Goal: Complete application form

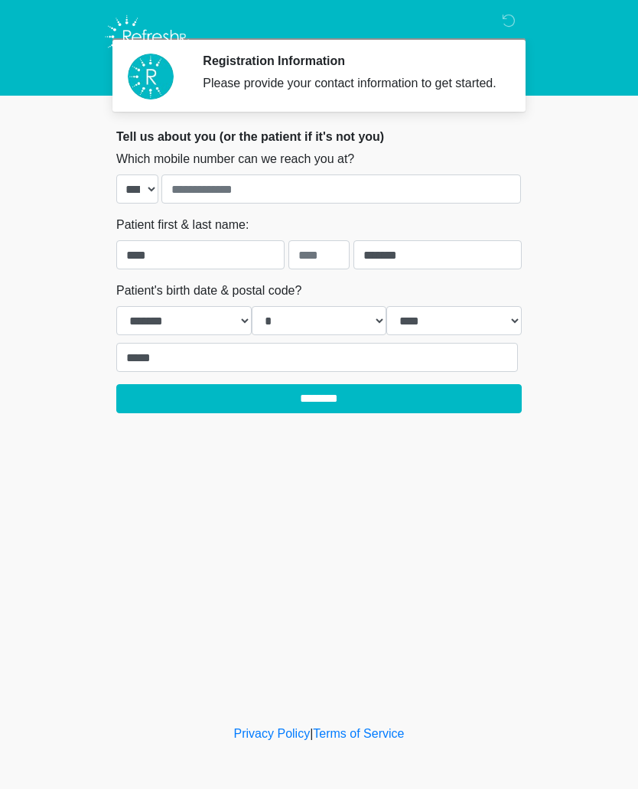
select select "*"
select select "****"
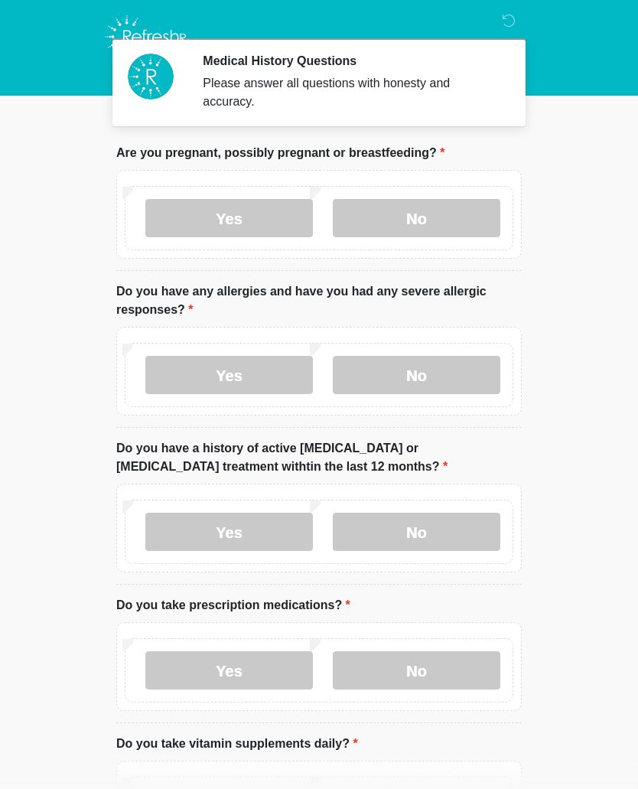
click at [454, 217] on label "No" at bounding box center [417, 218] width 168 height 38
click at [410, 371] on label "No" at bounding box center [417, 375] width 168 height 38
click at [430, 540] on label "No" at bounding box center [417, 532] width 168 height 38
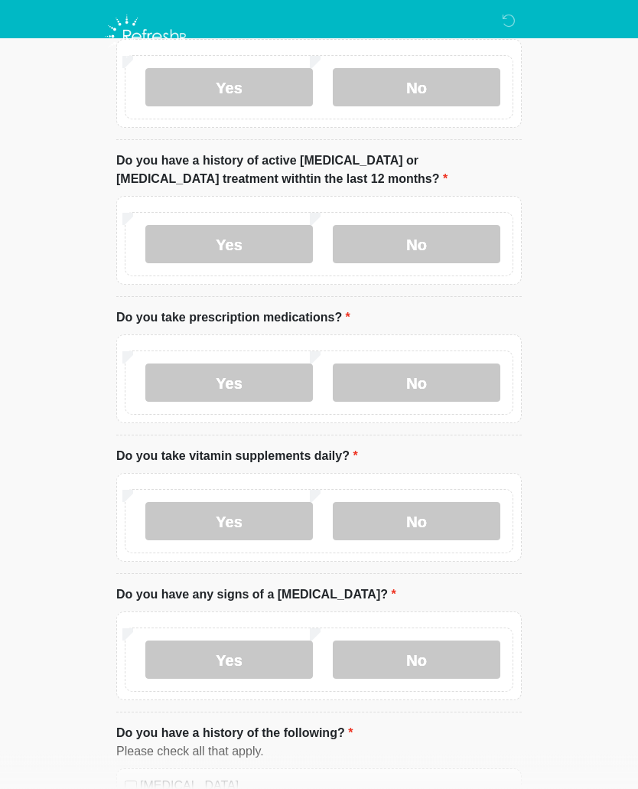
scroll to position [284, 0]
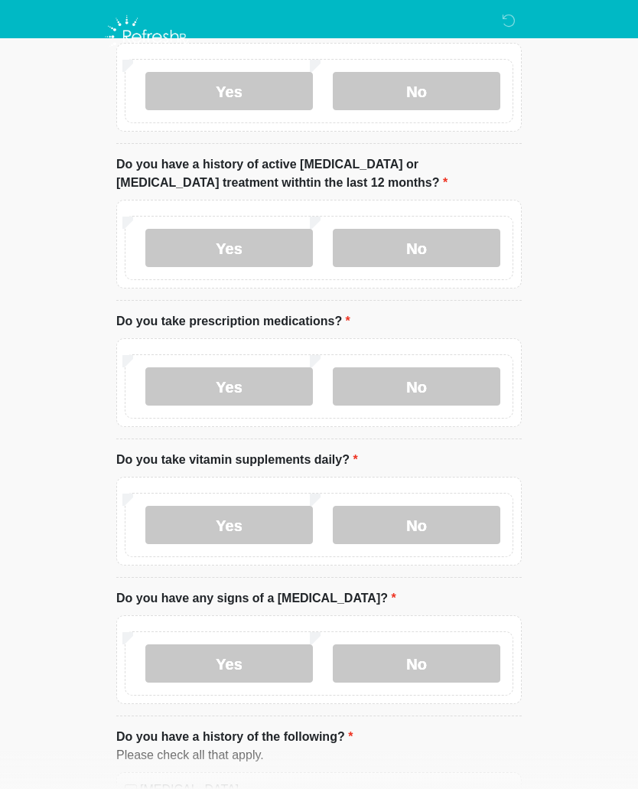
click at [439, 393] on label "No" at bounding box center [417, 386] width 168 height 38
click at [258, 534] on label "Yes" at bounding box center [229, 525] width 168 height 38
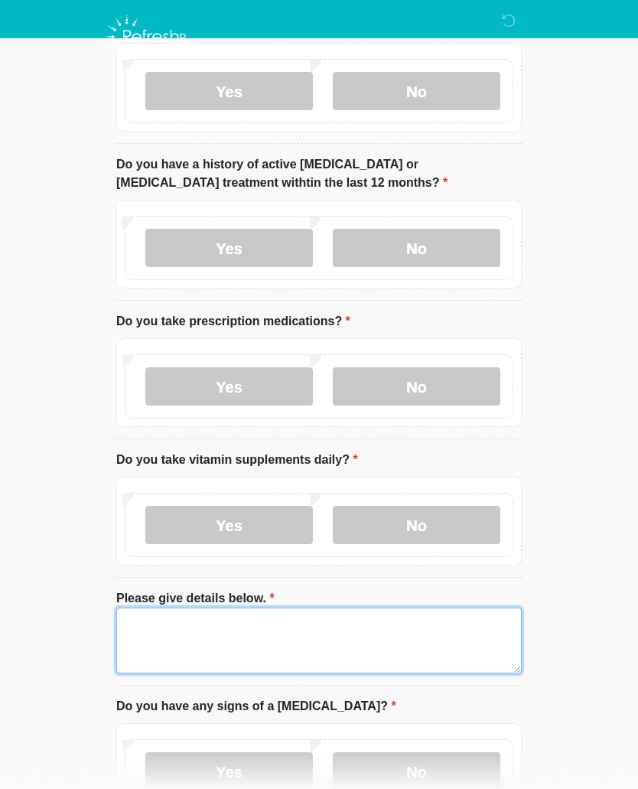
click at [322, 629] on textarea "Please give details below." at bounding box center [319, 641] width 406 height 66
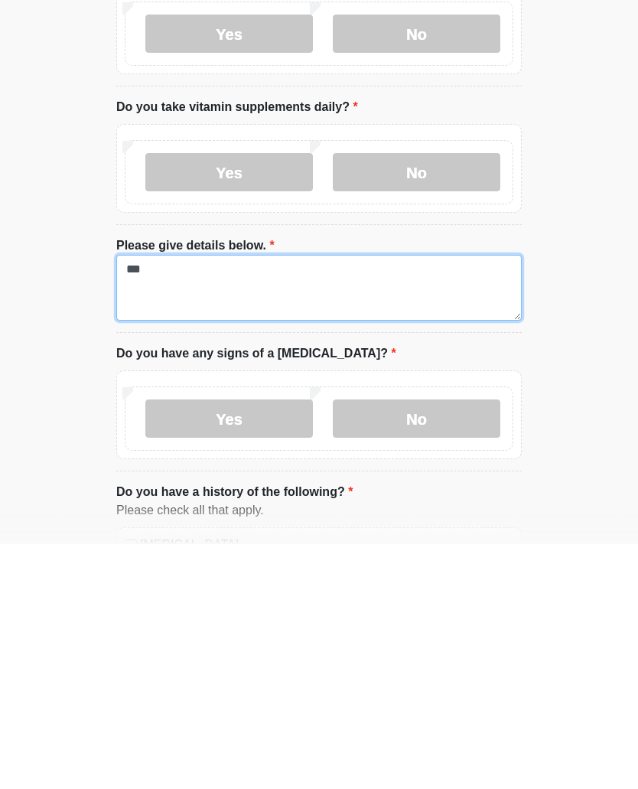
type textarea "***"
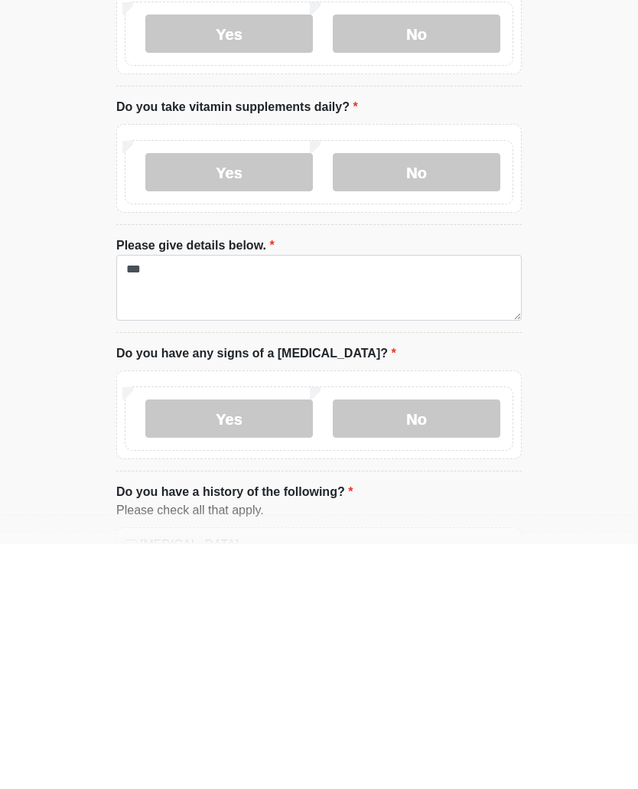
click at [444, 645] on label "No" at bounding box center [417, 664] width 168 height 38
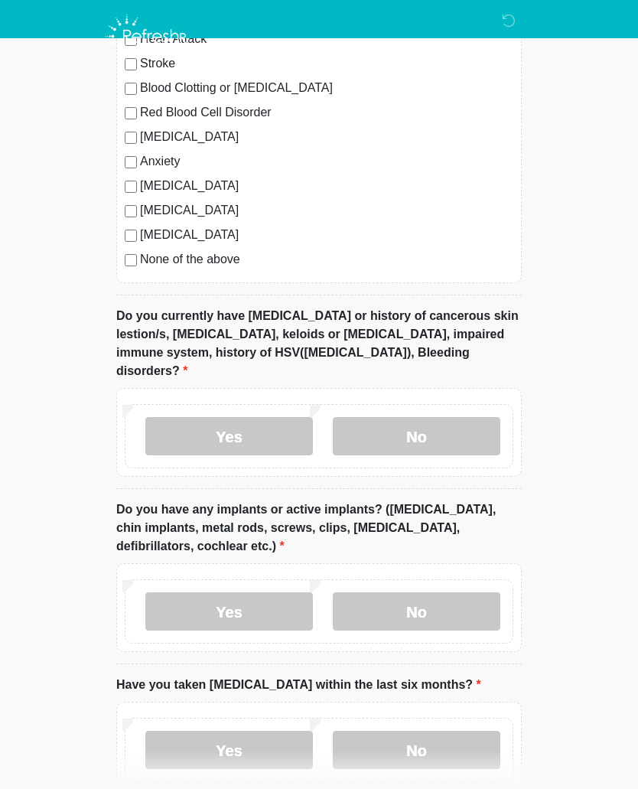
scroll to position [1222, 0]
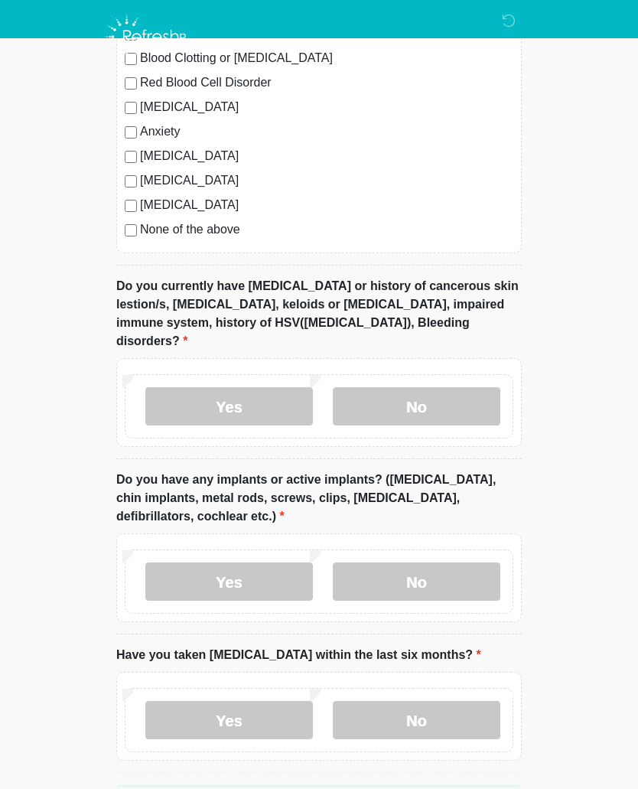
click at [462, 387] on label "No" at bounding box center [417, 406] width 168 height 38
click at [459, 563] on label "No" at bounding box center [417, 582] width 168 height 38
click at [448, 701] on label "No" at bounding box center [417, 720] width 168 height 38
click at [420, 785] on button "Continue" at bounding box center [319, 799] width 406 height 29
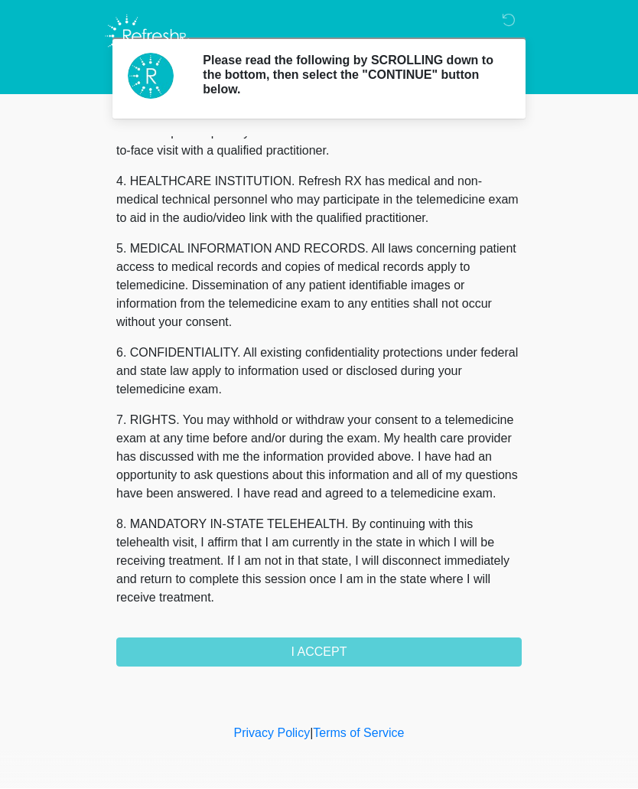
scroll to position [405, 0]
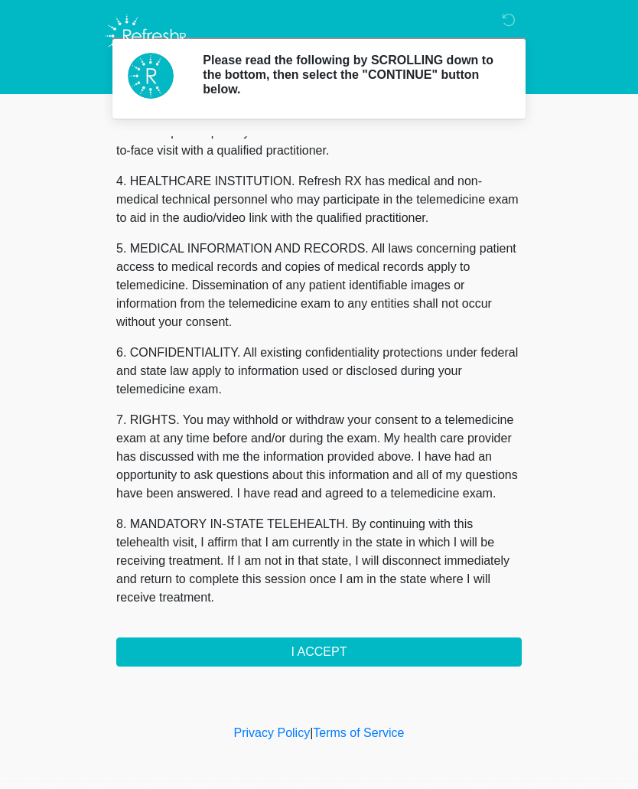
click at [377, 644] on button "I ACCEPT" at bounding box center [319, 652] width 406 height 29
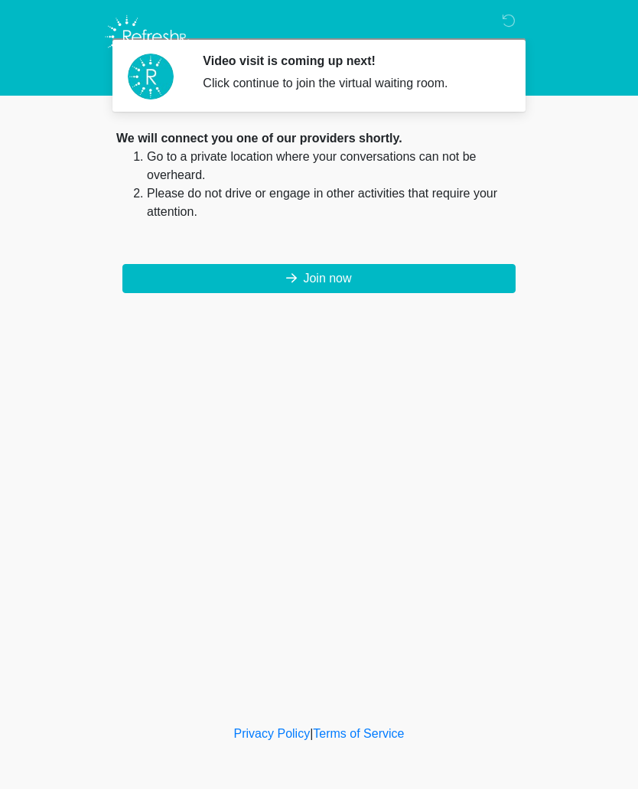
click at [394, 278] on button "Join now" at bounding box center [319, 278] width 394 height 29
